Goal: Check status

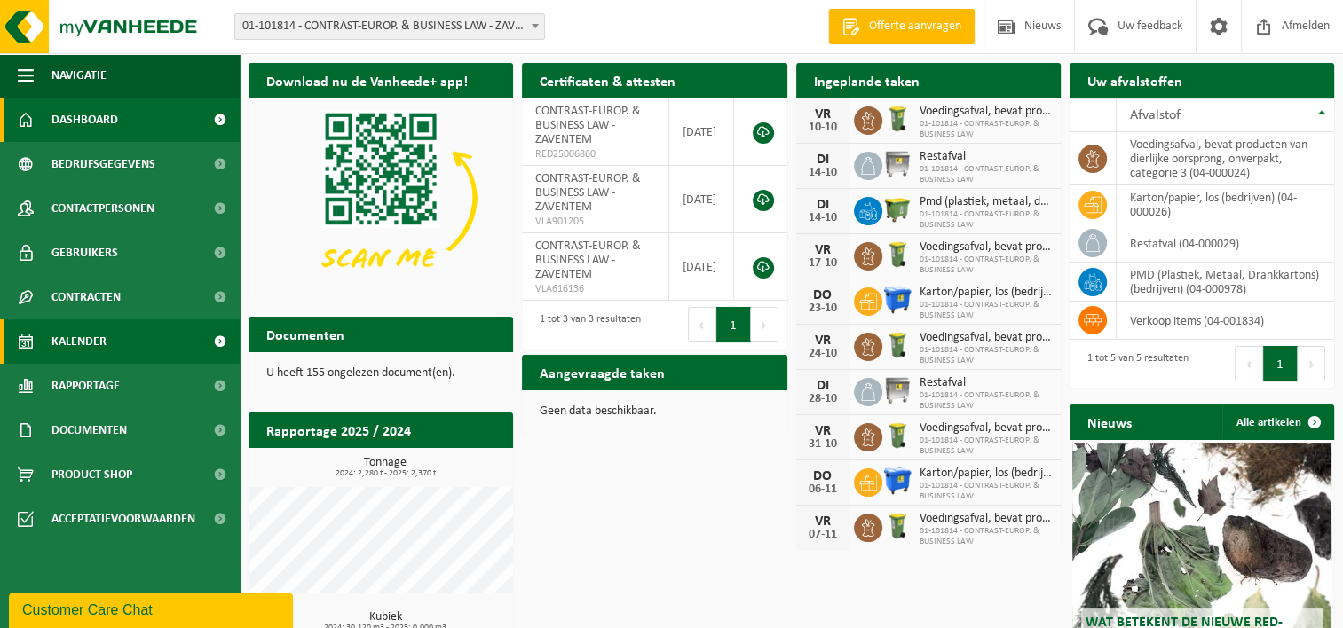
click at [60, 346] on span "Kalender" at bounding box center [78, 341] width 55 height 44
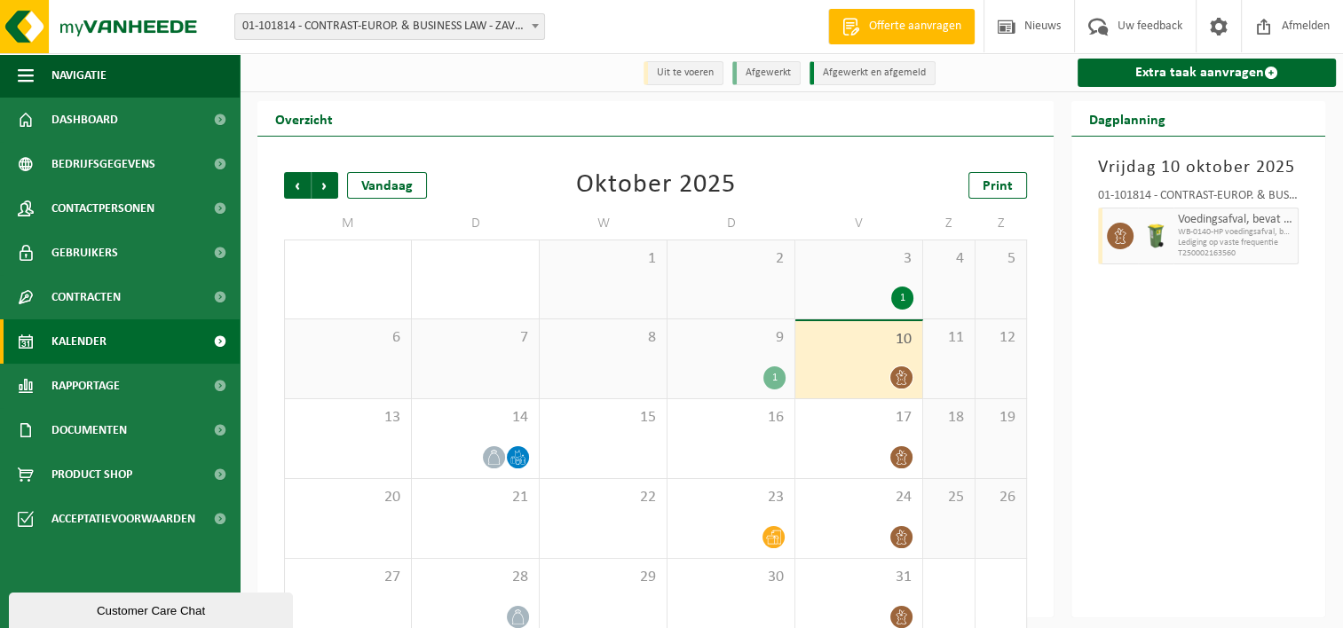
click at [766, 376] on div "1" at bounding box center [774, 378] width 22 height 23
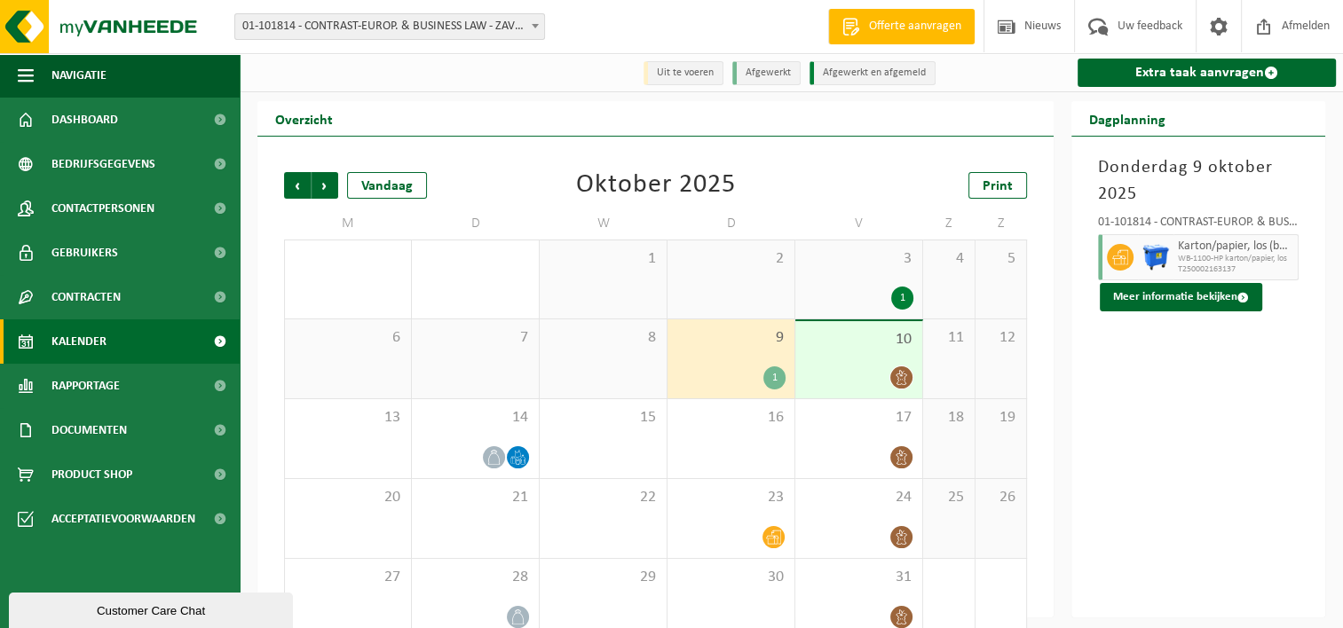
click at [903, 381] on icon at bounding box center [901, 377] width 15 height 15
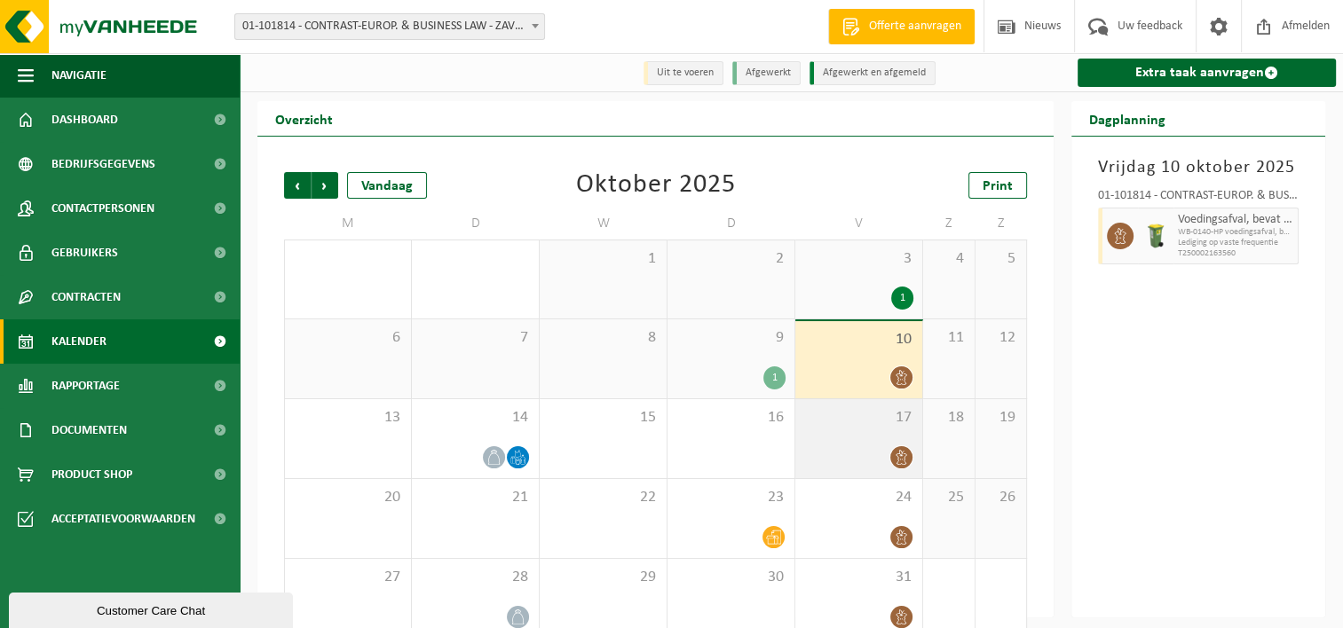
scroll to position [29, 0]
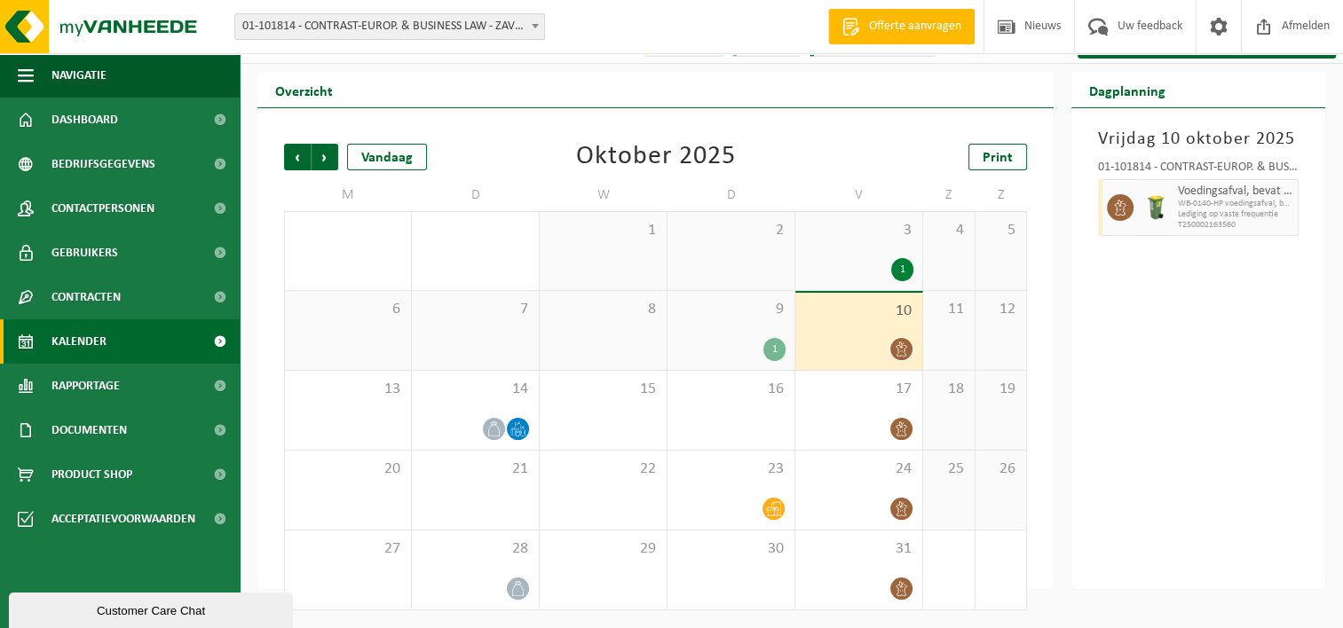
click at [753, 342] on div "1" at bounding box center [730, 349] width 109 height 23
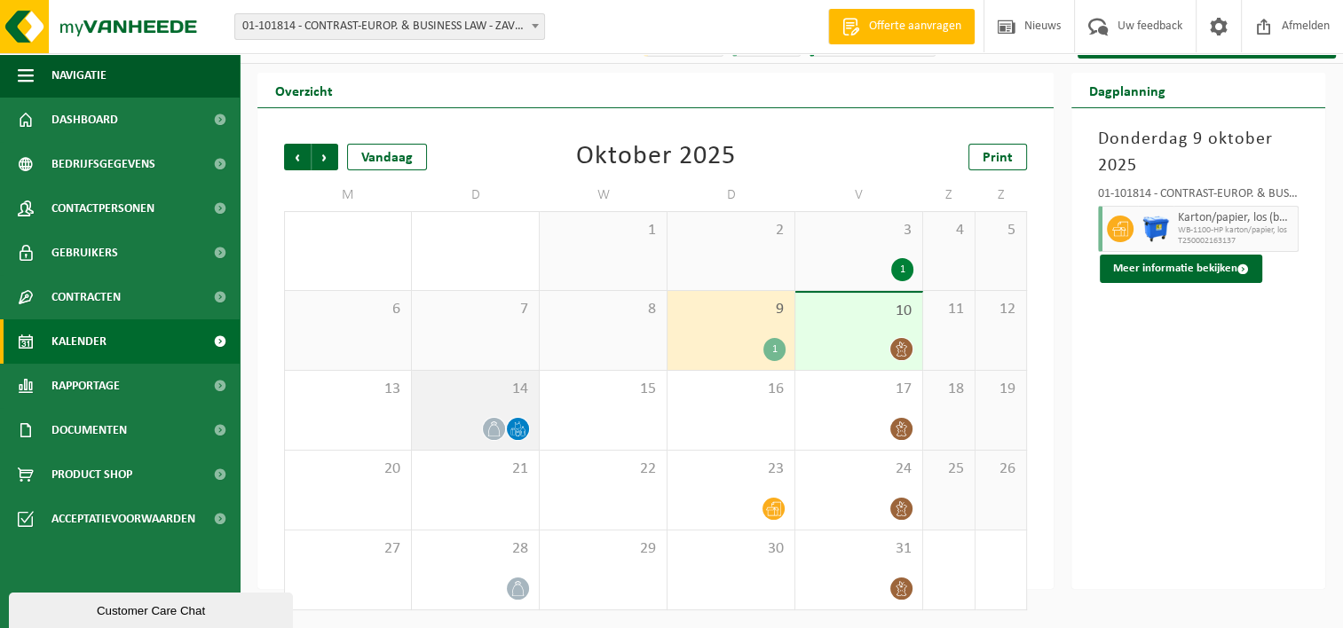
click at [468, 416] on div "14" at bounding box center [475, 410] width 127 height 79
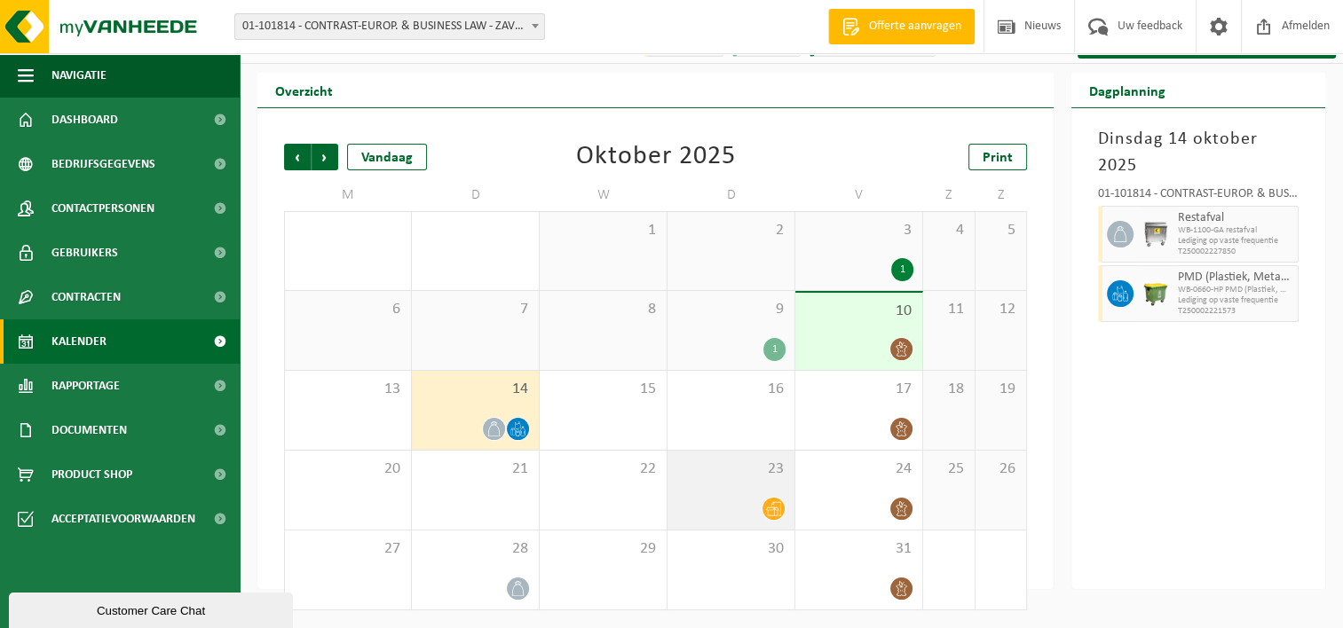
click at [785, 508] on div at bounding box center [773, 509] width 24 height 24
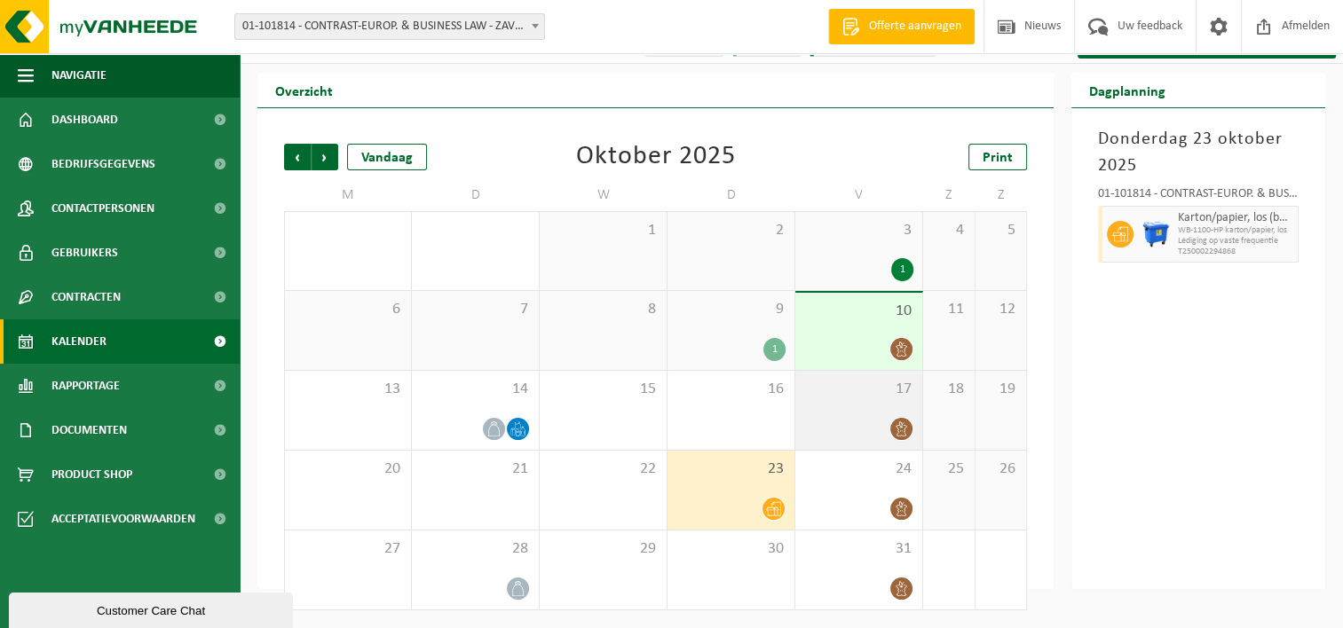
click at [858, 430] on div at bounding box center [858, 429] width 109 height 24
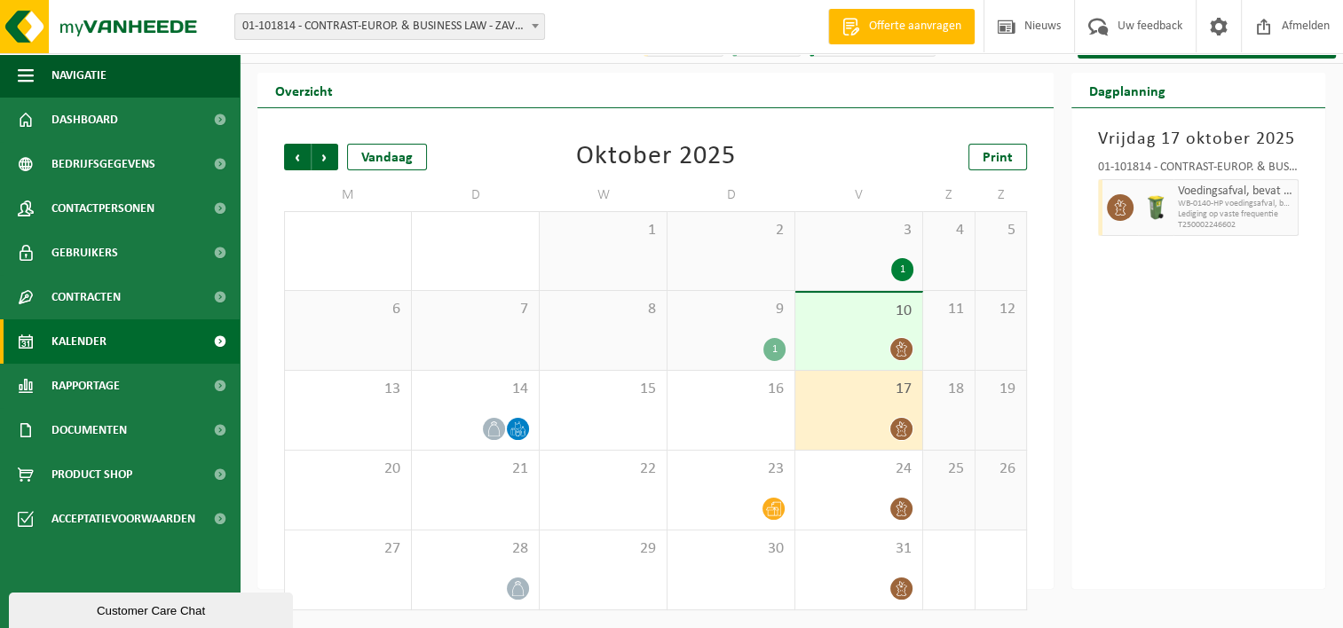
click at [1204, 390] on div "[DATE] 01-101814 - CONTRAST-EUROP. & BUSINESS LAW - ZAVENTEM Voedingsafval, bev…" at bounding box center [1198, 348] width 254 height 481
click at [883, 346] on div at bounding box center [858, 349] width 109 height 24
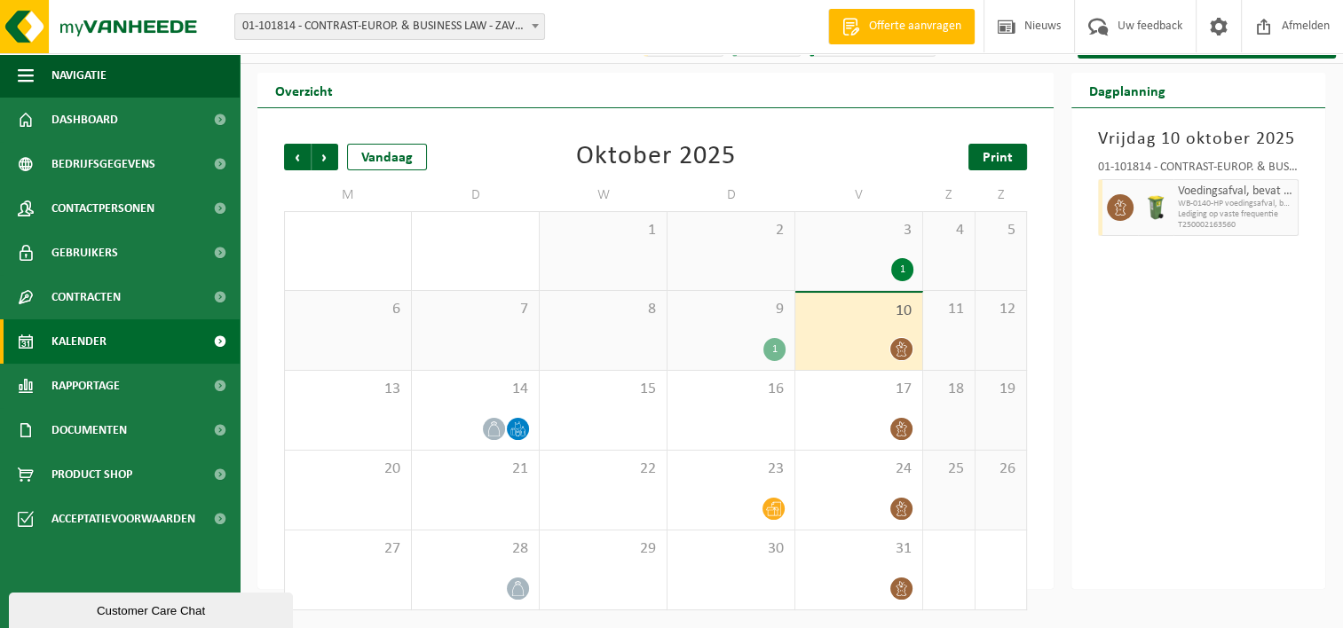
click at [1000, 158] on span "Print" at bounding box center [997, 158] width 30 height 14
click at [327, 156] on span "Volgende" at bounding box center [325, 157] width 27 height 27
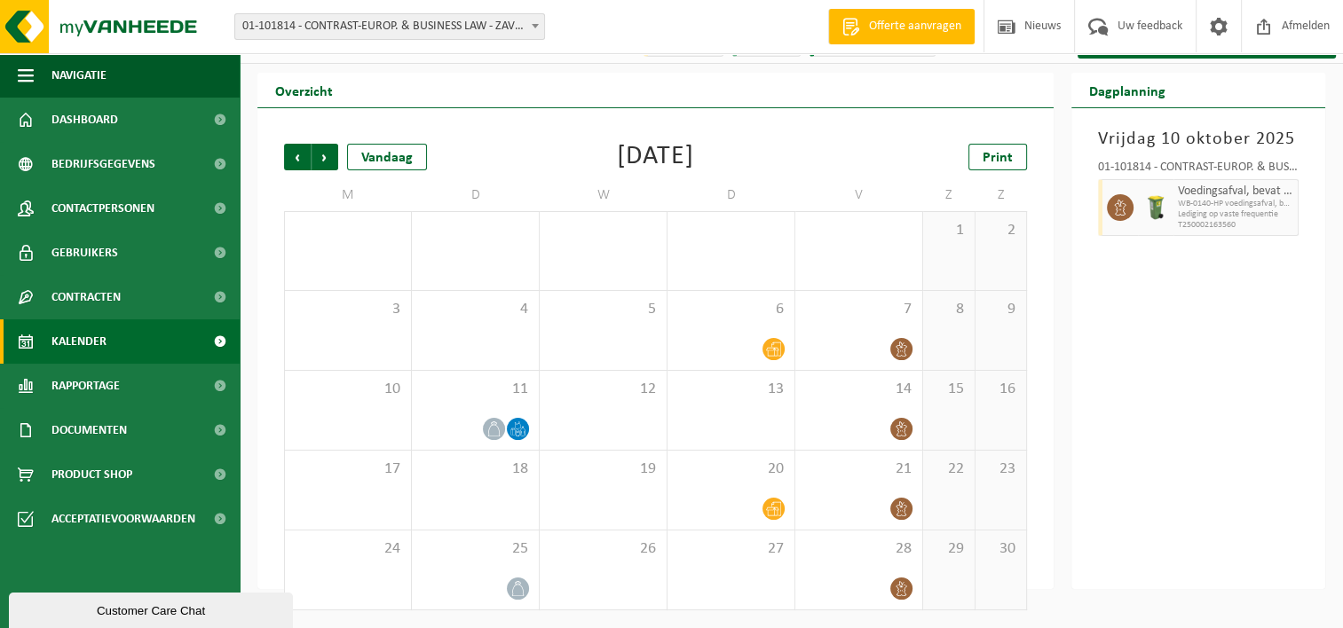
click at [296, 138] on div "Vorige Volgende Vandaag [DATE] Print M D W D V Z Z 27 28 29 30 31 1 2 3 4 5 6 7…" at bounding box center [655, 377] width 761 height 502
click at [330, 155] on span "Volgende" at bounding box center [325, 157] width 27 height 27
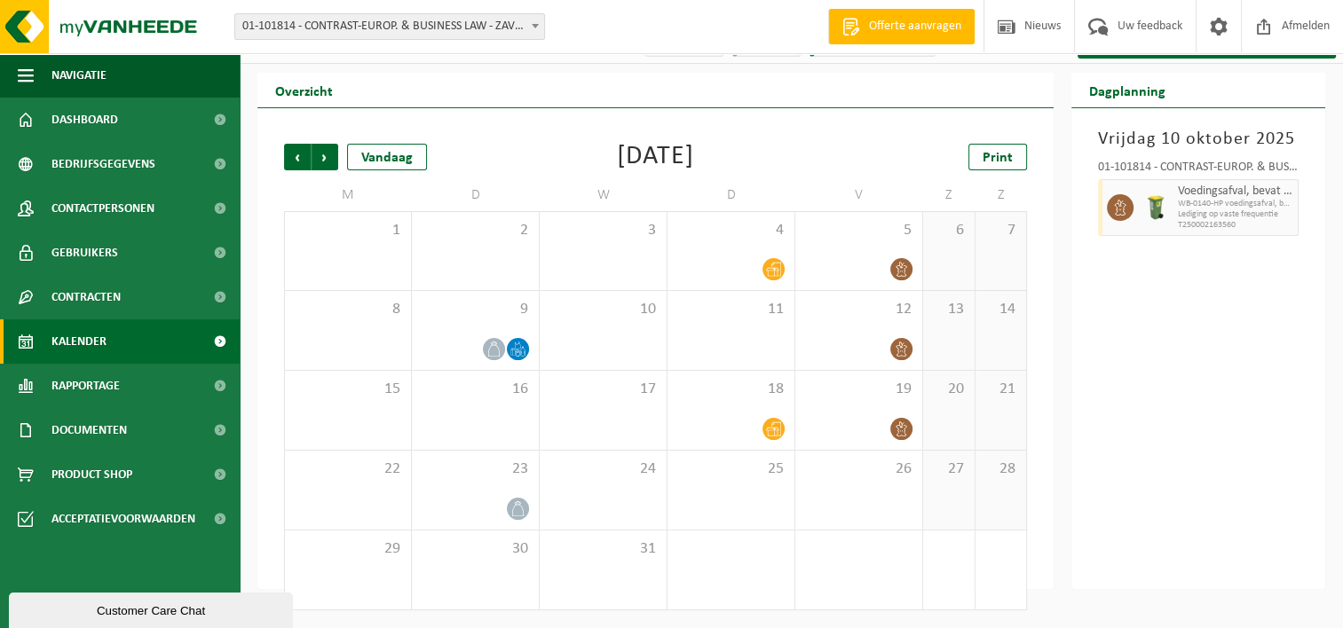
click at [550, 151] on div "Vorige Volgende Vandaag [DATE] Print" at bounding box center [655, 157] width 743 height 27
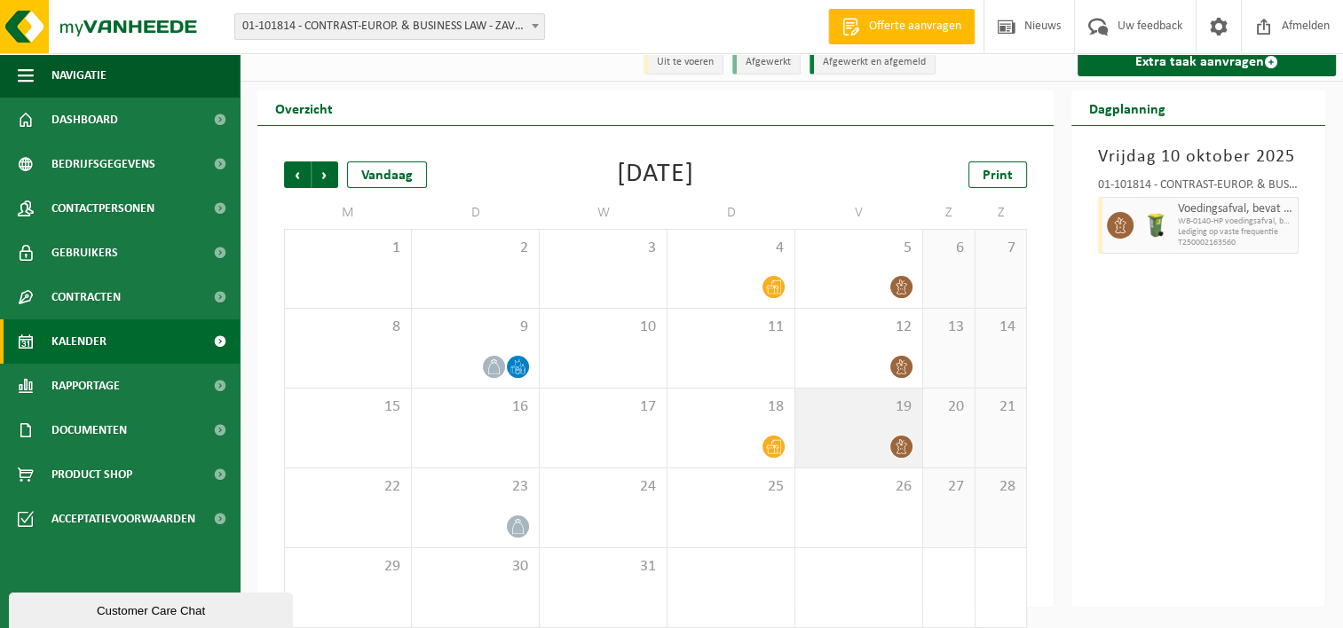
scroll to position [0, 0]
